Goal: Transaction & Acquisition: Purchase product/service

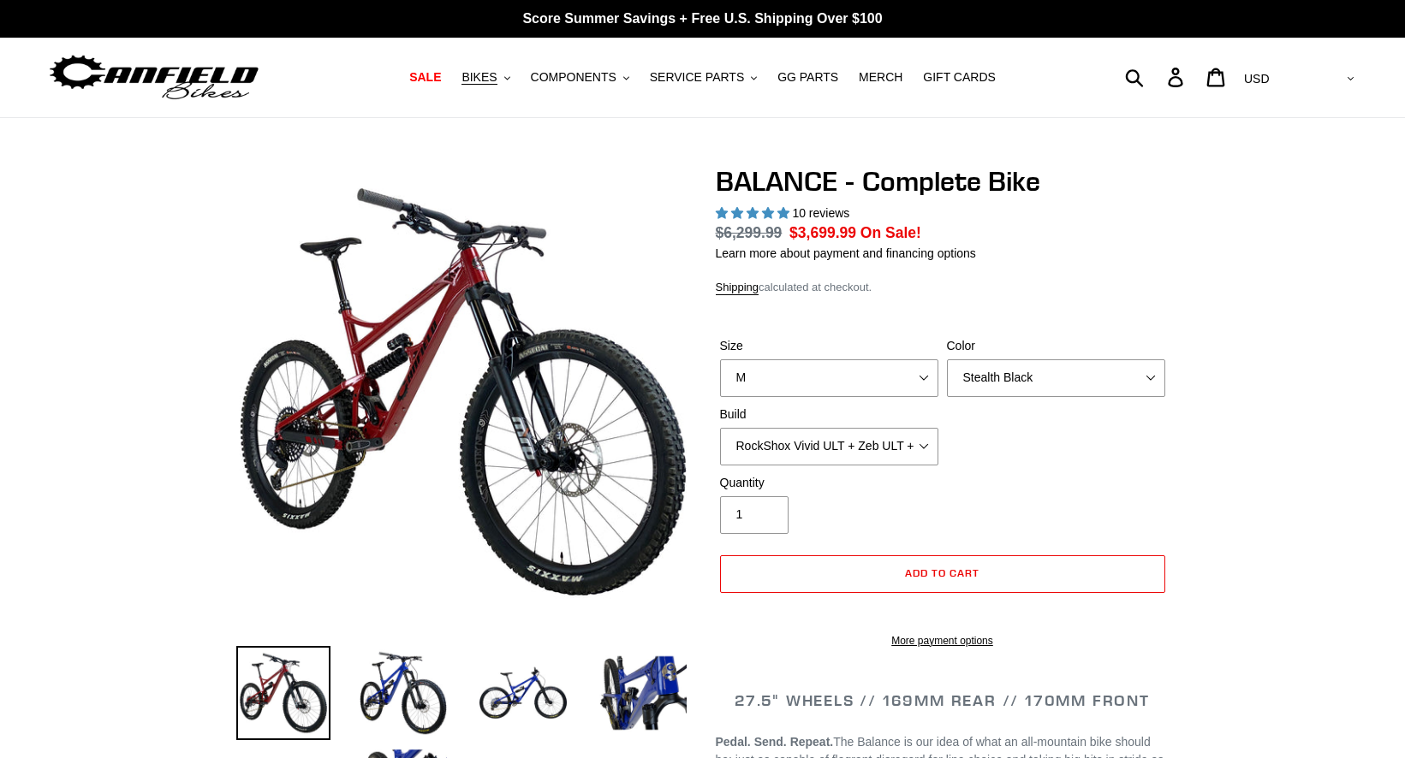
select select "highest-rating"
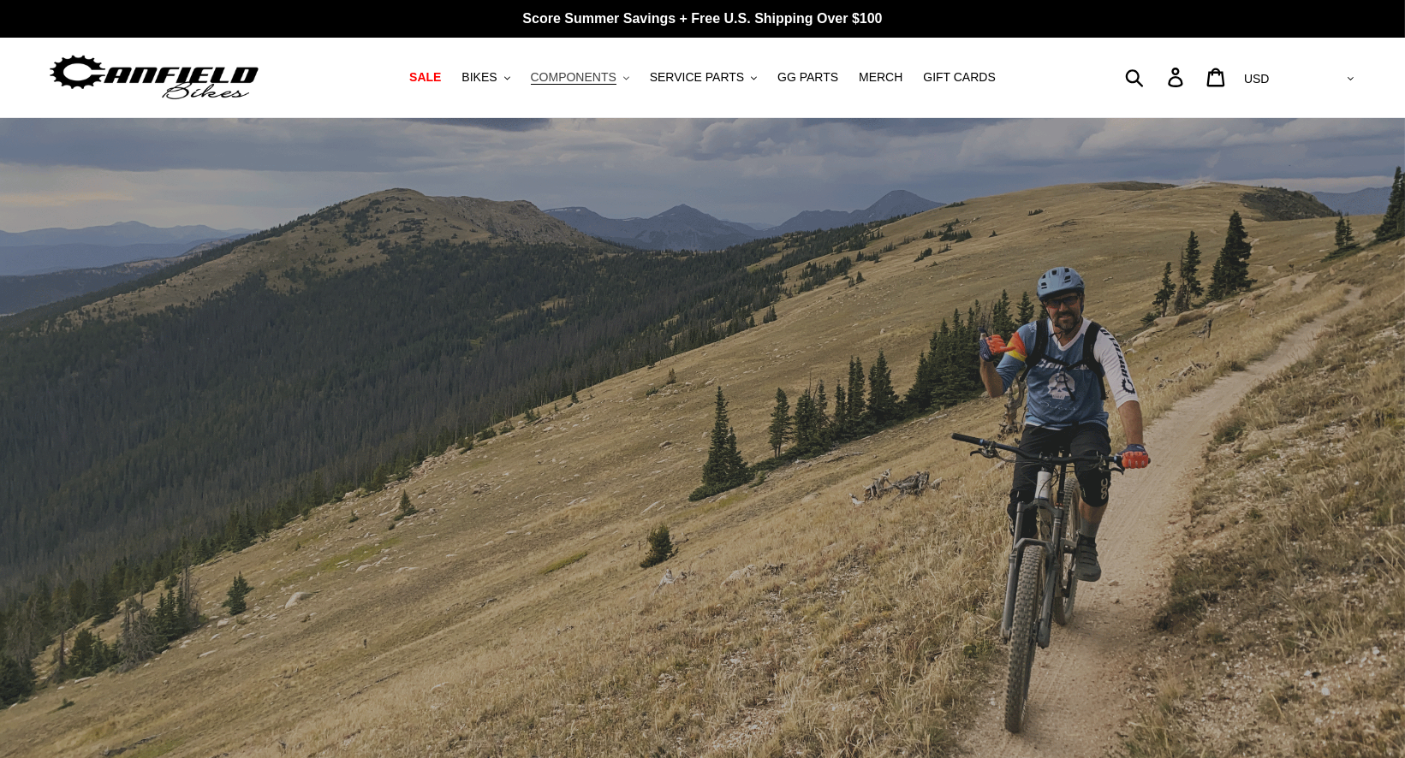
click at [609, 72] on span "COMPONENTS" at bounding box center [574, 77] width 86 height 15
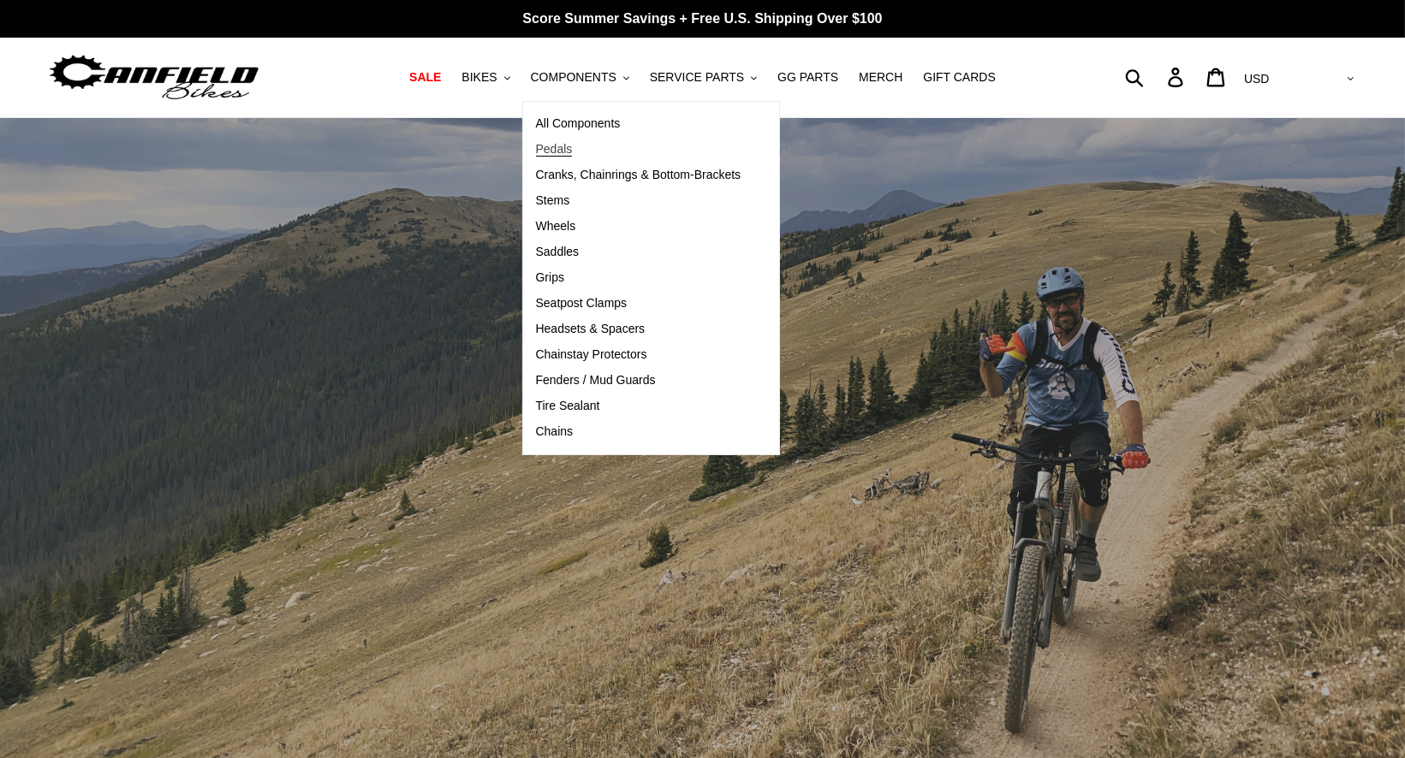
click at [555, 150] on span "Pedals" at bounding box center [554, 149] width 37 height 15
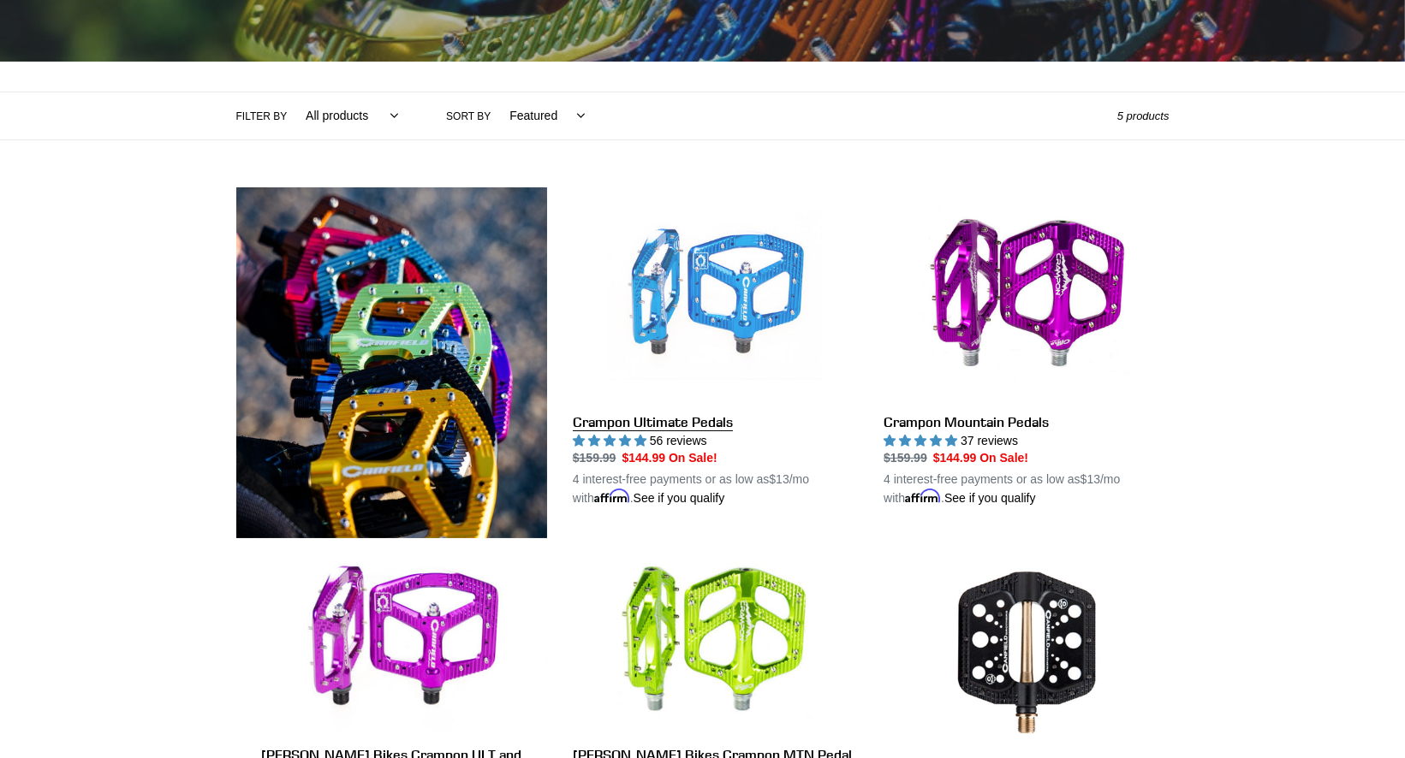
click at [735, 245] on link "Crampon Ultimate Pedals" at bounding box center [715, 347] width 285 height 321
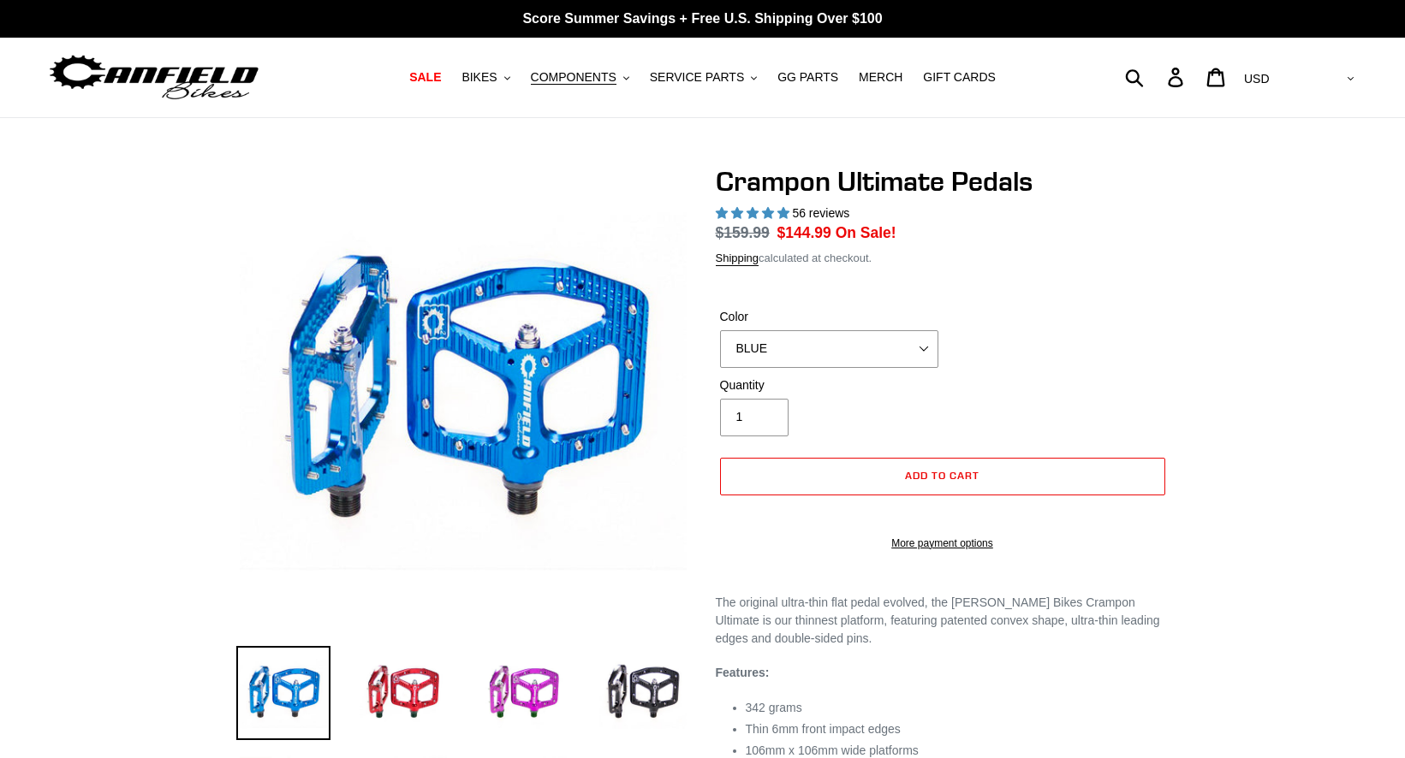
select select "highest-rating"
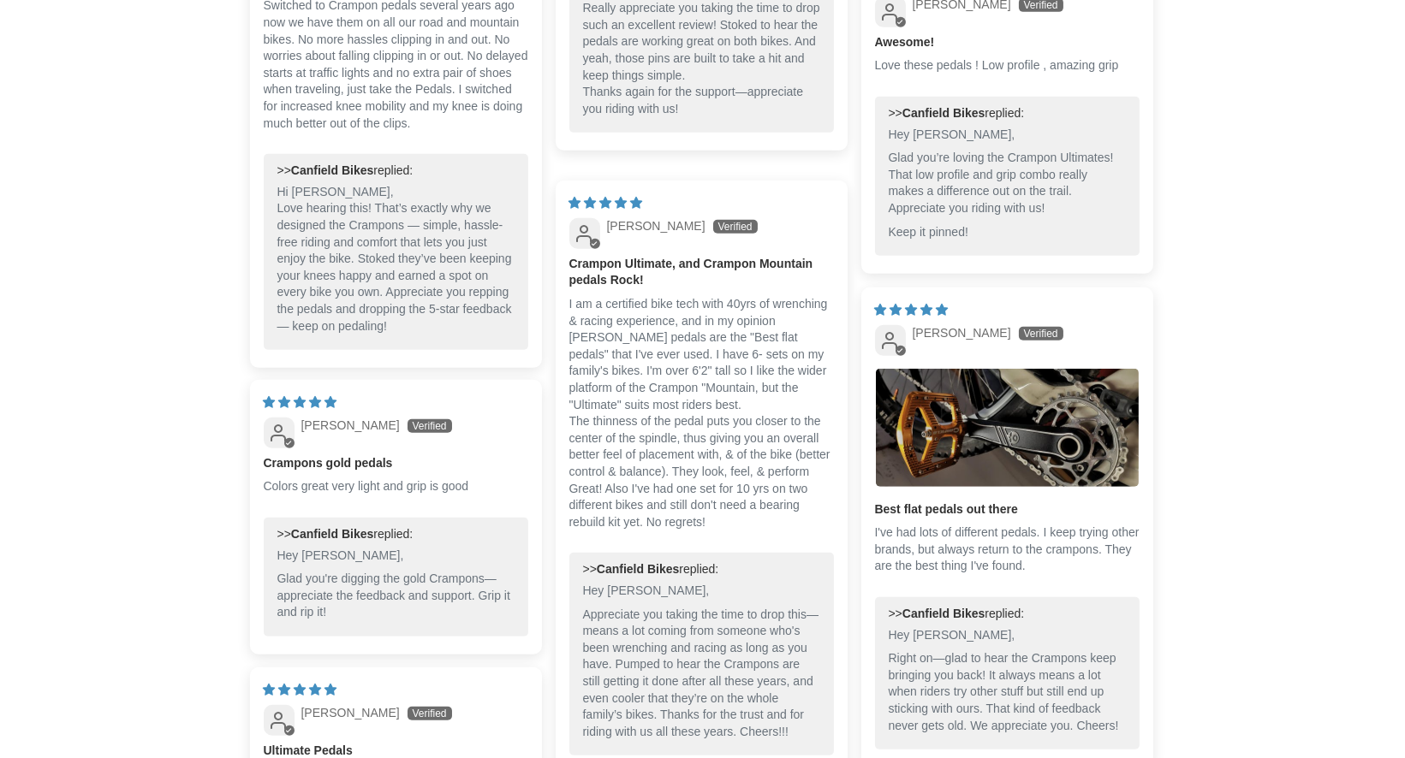
scroll to position [1837, 0]
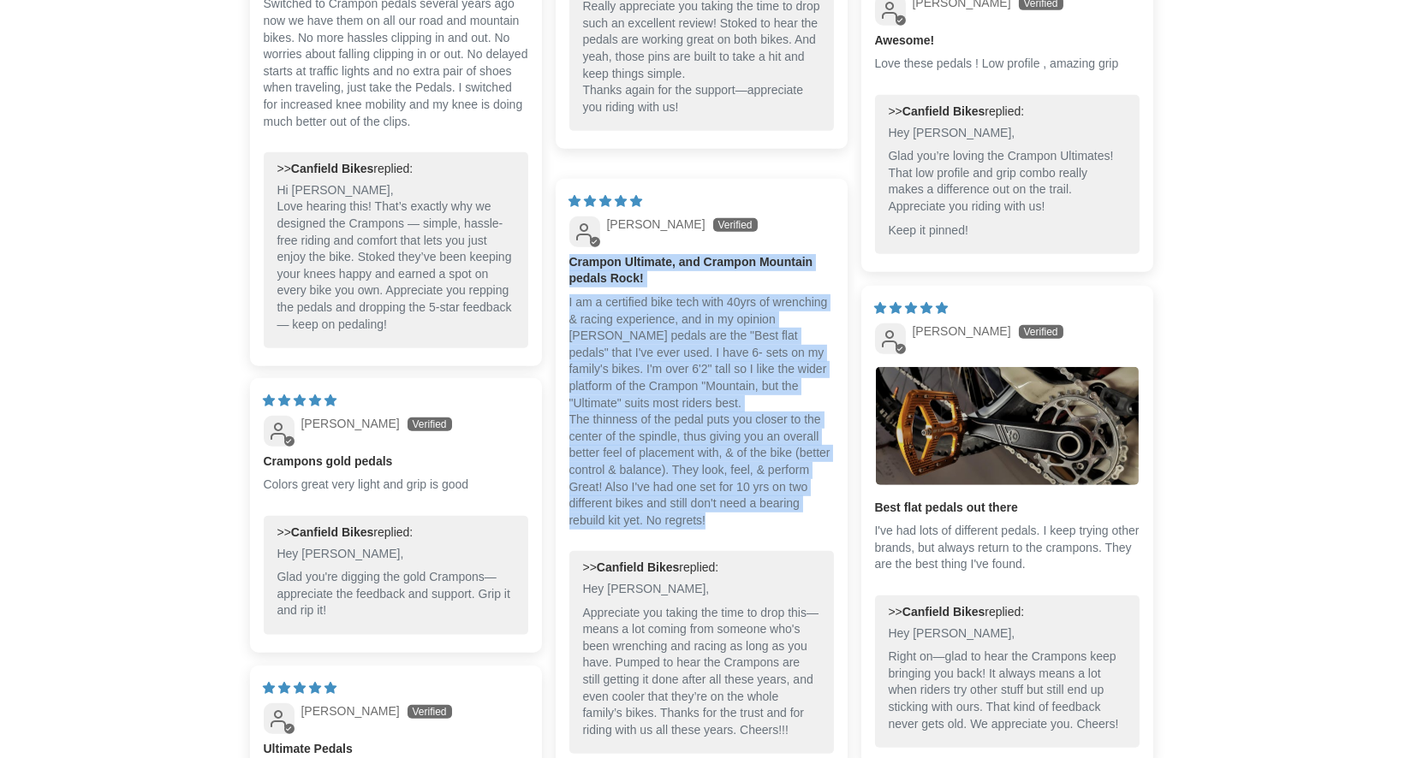
drag, startPoint x: 764, startPoint y: 520, endPoint x: 569, endPoint y: 266, distance: 319.9
click at [569, 266] on div "Crampon Ultimate, and Crampon Mountain pedals Rock! I am a certified bike tech …" at bounding box center [701, 398] width 265 height 289
copy div "Crampon Ultimate, and Crampon Mountain pedals Rock! I am a certified bike tech …"
